Goal: Learn about a topic: Learn about a topic

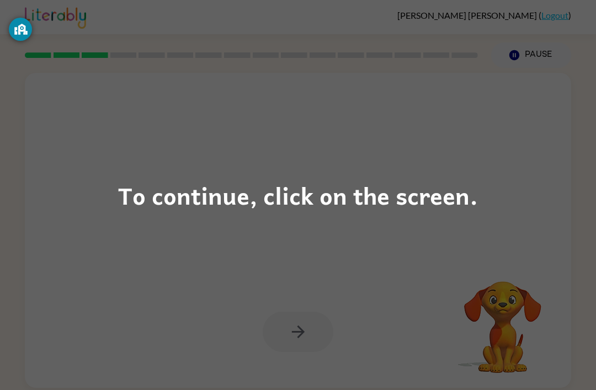
click at [311, 192] on div "To continue, click on the screen." at bounding box center [298, 196] width 360 height 38
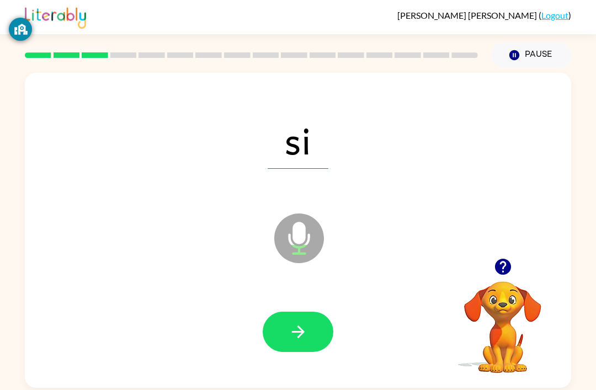
click at [309, 343] on button "button" at bounding box center [298, 332] width 71 height 40
click at [315, 342] on button "button" at bounding box center [298, 332] width 71 height 40
click at [311, 333] on button "button" at bounding box center [298, 332] width 71 height 40
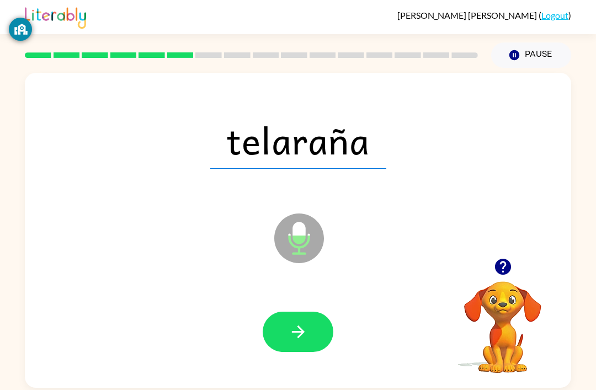
click at [309, 342] on button "button" at bounding box center [298, 332] width 71 height 40
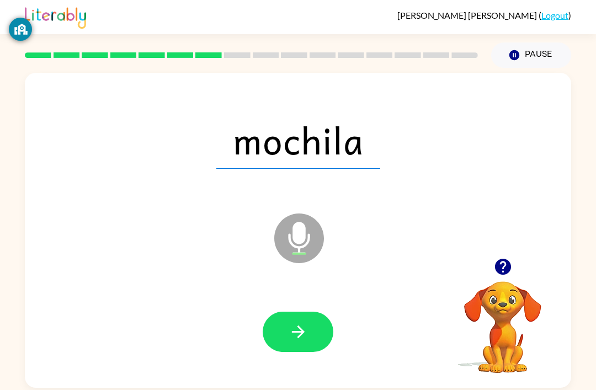
click at [308, 334] on button "button" at bounding box center [298, 332] width 71 height 40
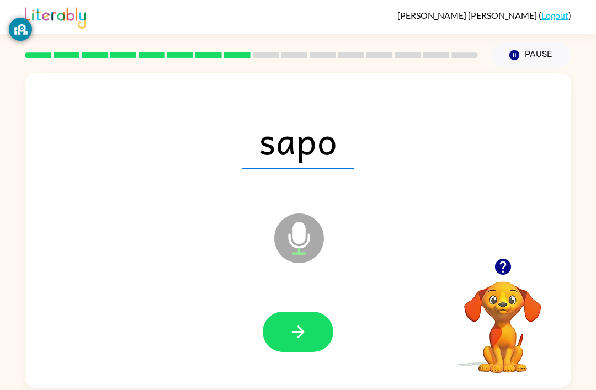
click at [302, 340] on icon "button" at bounding box center [298, 331] width 19 height 19
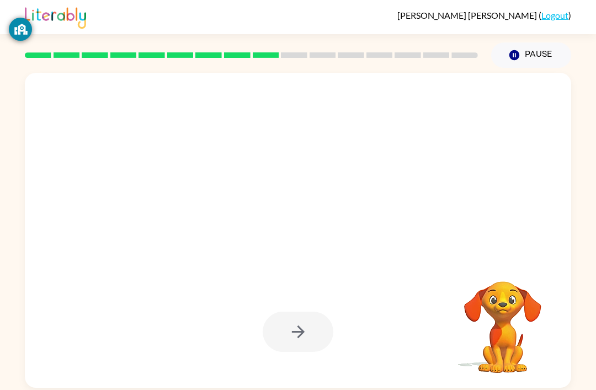
click at [231, 386] on div at bounding box center [298, 230] width 546 height 315
click at [168, 371] on div at bounding box center [298, 332] width 524 height 91
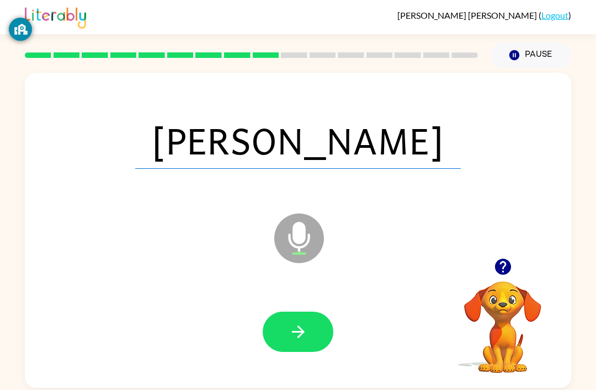
click at [292, 335] on icon "button" at bounding box center [298, 331] width 19 height 19
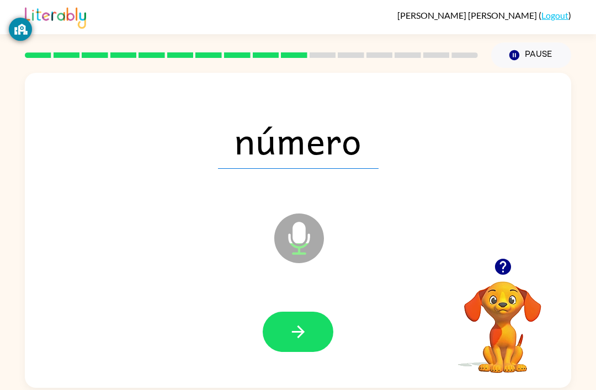
click at [294, 322] on button "button" at bounding box center [298, 332] width 71 height 40
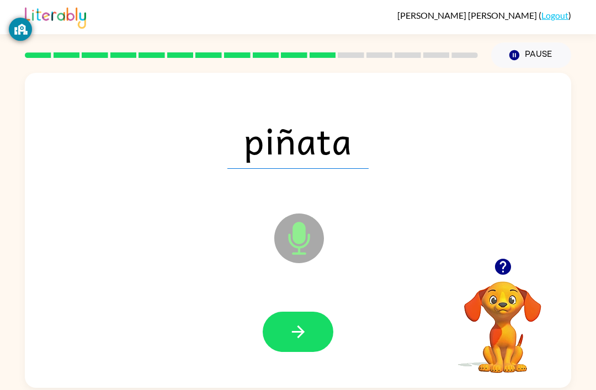
click at [299, 352] on button "button" at bounding box center [298, 332] width 71 height 40
click at [312, 336] on button "button" at bounding box center [298, 332] width 71 height 40
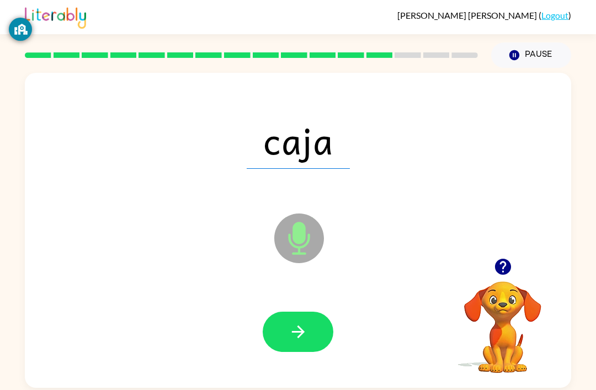
click at [297, 331] on icon "button" at bounding box center [298, 331] width 19 height 19
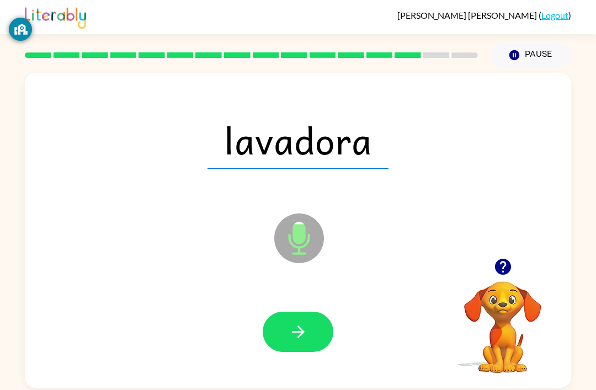
click at [304, 342] on icon "button" at bounding box center [298, 331] width 19 height 19
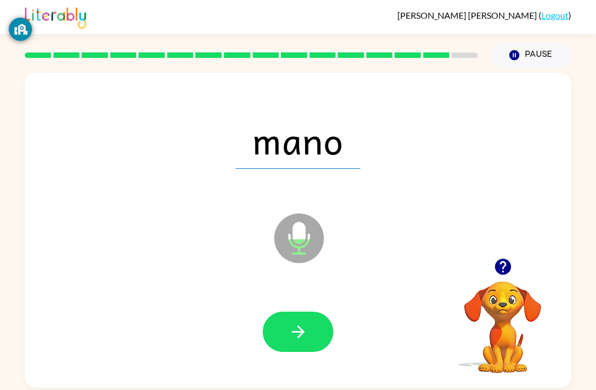
click at [321, 336] on button "button" at bounding box center [298, 332] width 71 height 40
